Goal: Task Accomplishment & Management: Manage account settings

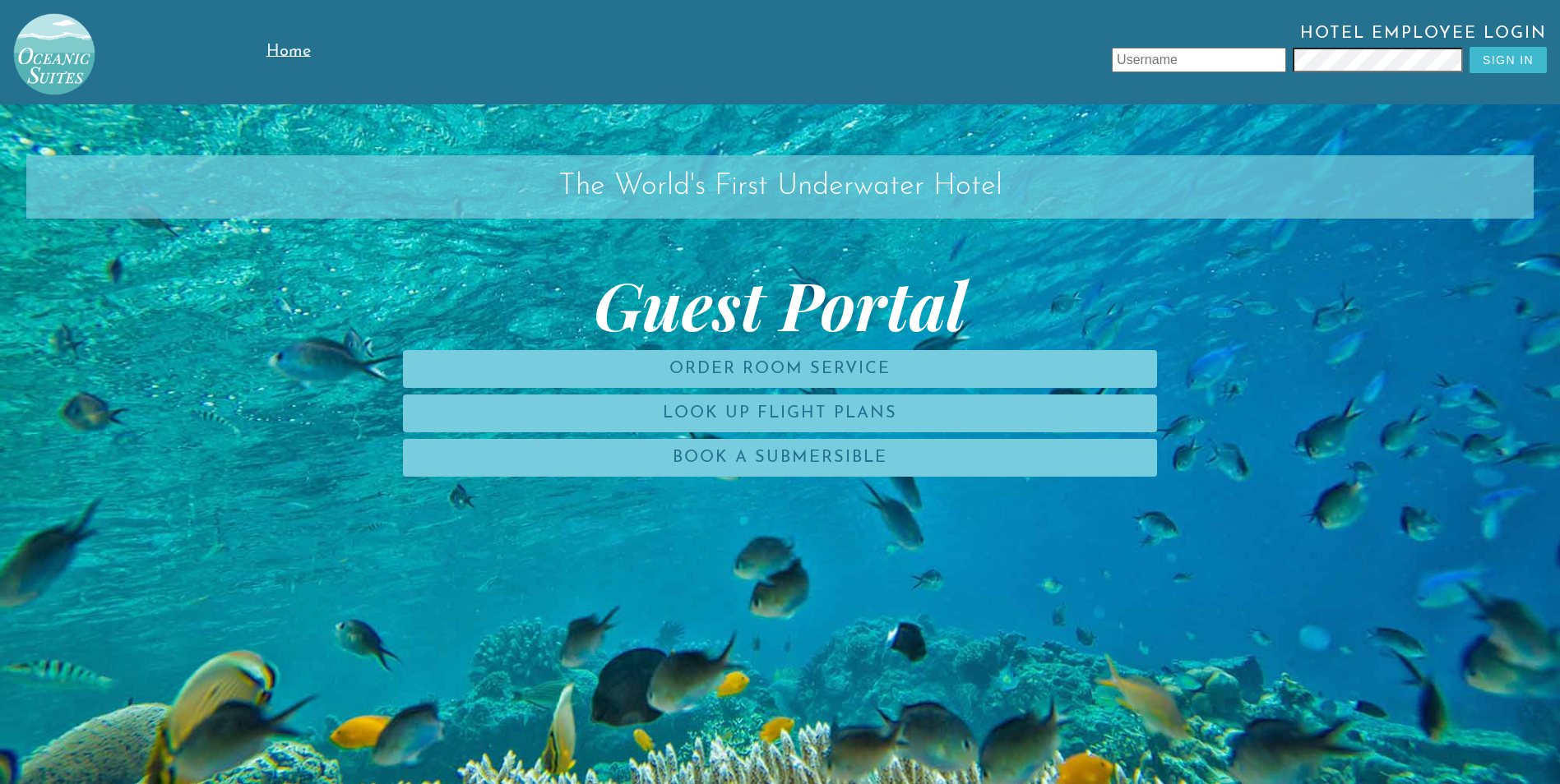
click at [1190, 61] on input "text" at bounding box center [1198, 61] width 174 height 25
click at [1509, 71] on button "Sign In" at bounding box center [1508, 60] width 77 height 26
click at [1227, 63] on input "text" at bounding box center [1198, 61] width 174 height 25
type input "ADSFDS"
click at [1536, 63] on button "Sign In" at bounding box center [1508, 60] width 77 height 26
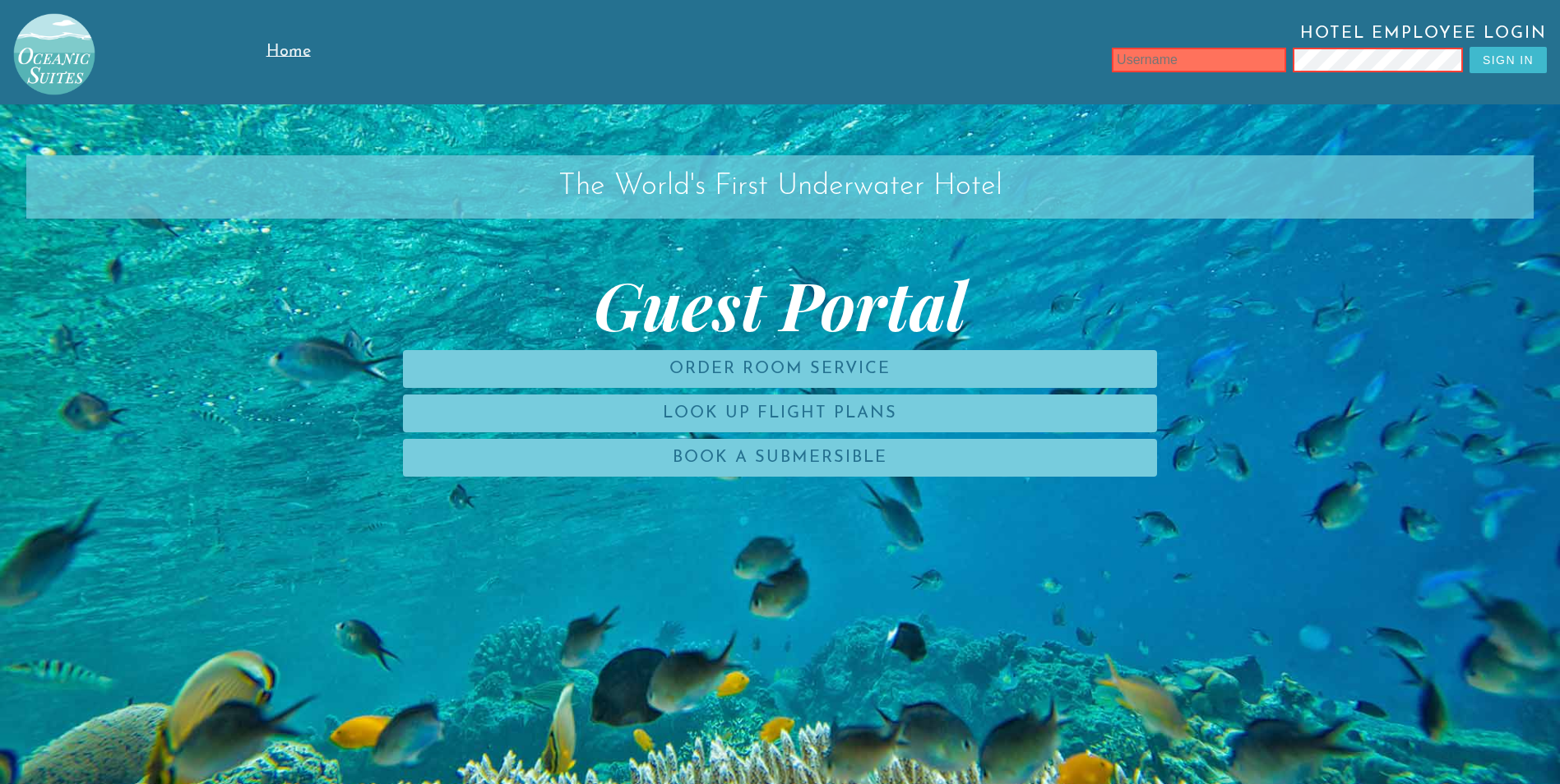
click at [1364, 98] on div "Hotel Employee Login Sign In" at bounding box center [975, 52] width 1170 height 105
